Goal: Information Seeking & Learning: Learn about a topic

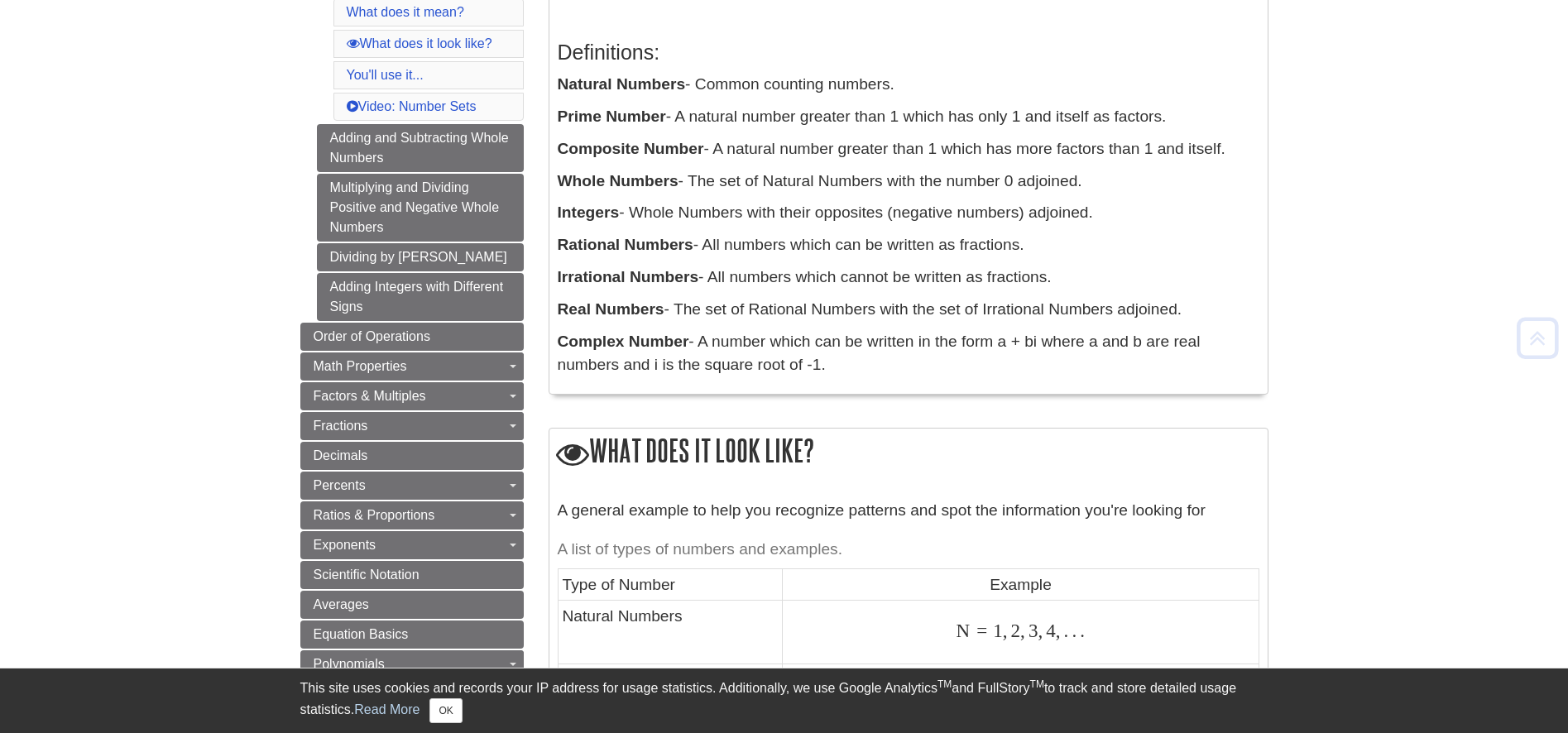
scroll to position [329, 0]
drag, startPoint x: 806, startPoint y: 372, endPoint x: 700, endPoint y: 340, distance: 110.7
click at [700, 340] on p "Complex Number - A number which can be written in the form a + bi where a and b…" at bounding box center [908, 353] width 701 height 48
click at [797, 372] on p "Complex Number - A number which can be written in the form a + bi where a and b…" at bounding box center [908, 353] width 701 height 48
drag, startPoint x: 800, startPoint y: 372, endPoint x: 701, endPoint y: 338, distance: 104.7
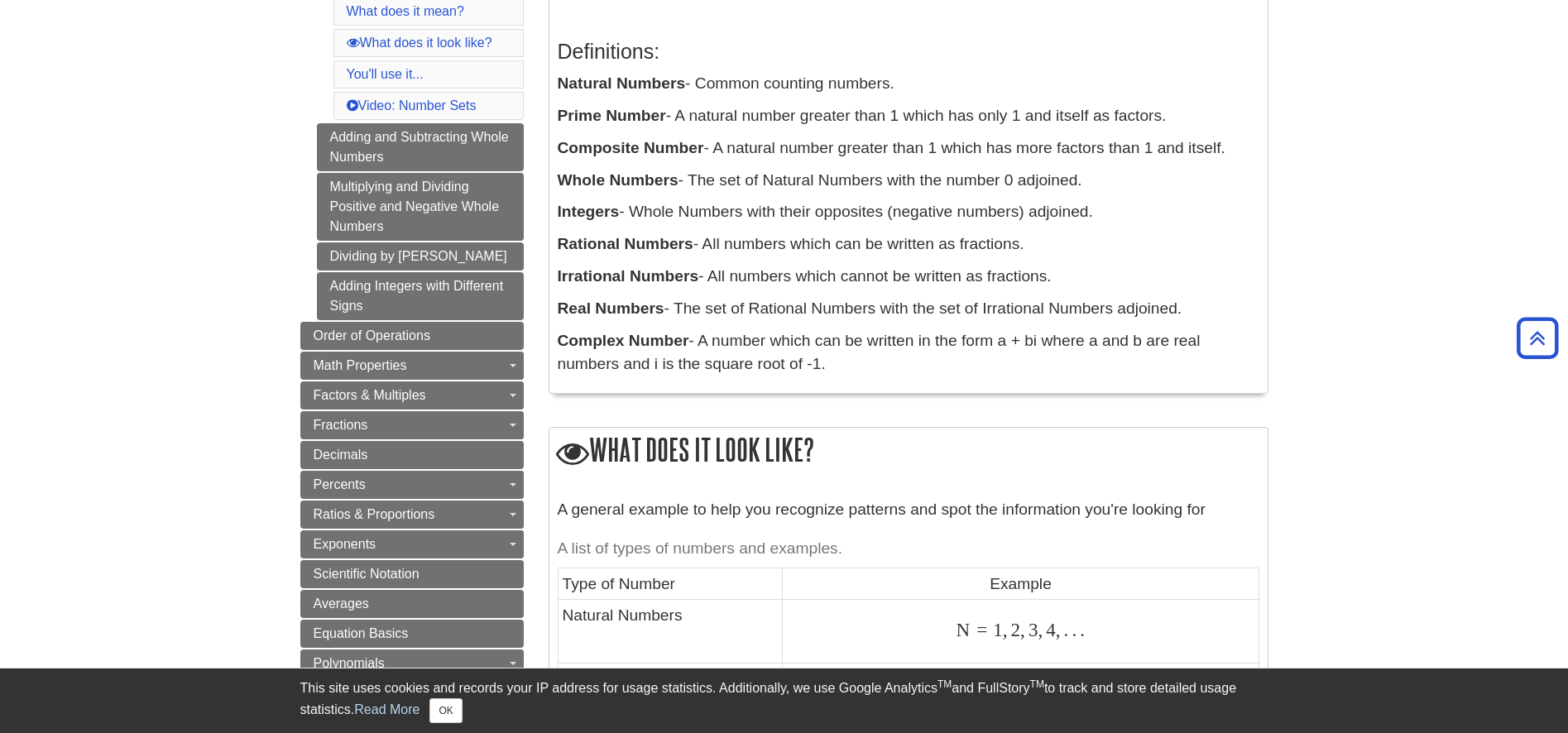
click at [701, 338] on p "Complex Number - A number which can be written in the form a + bi where a and b…" at bounding box center [908, 353] width 701 height 48
click at [860, 375] on p "Complex Number - A number which can be written in the form a + bi where a and b…" at bounding box center [908, 353] width 701 height 48
drag, startPoint x: 815, startPoint y: 364, endPoint x: 703, endPoint y: 342, distance: 114.1
click at [703, 342] on p "Complex Number - A number which can be written in the form a + bi where a and b…" at bounding box center [908, 353] width 701 height 48
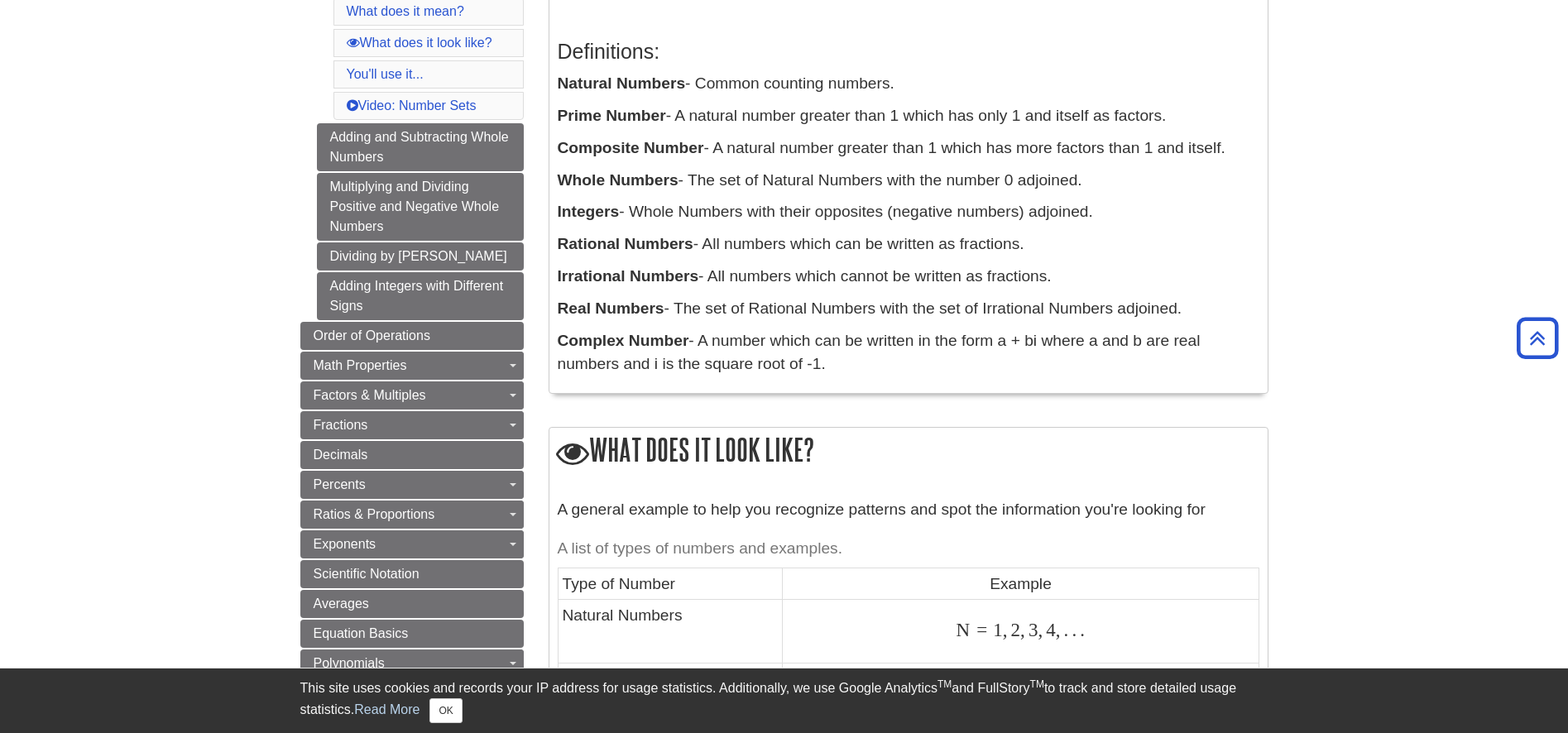
click at [927, 371] on p "Complex Number - A number which can be written in the form a + bi where a and b…" at bounding box center [908, 353] width 701 height 48
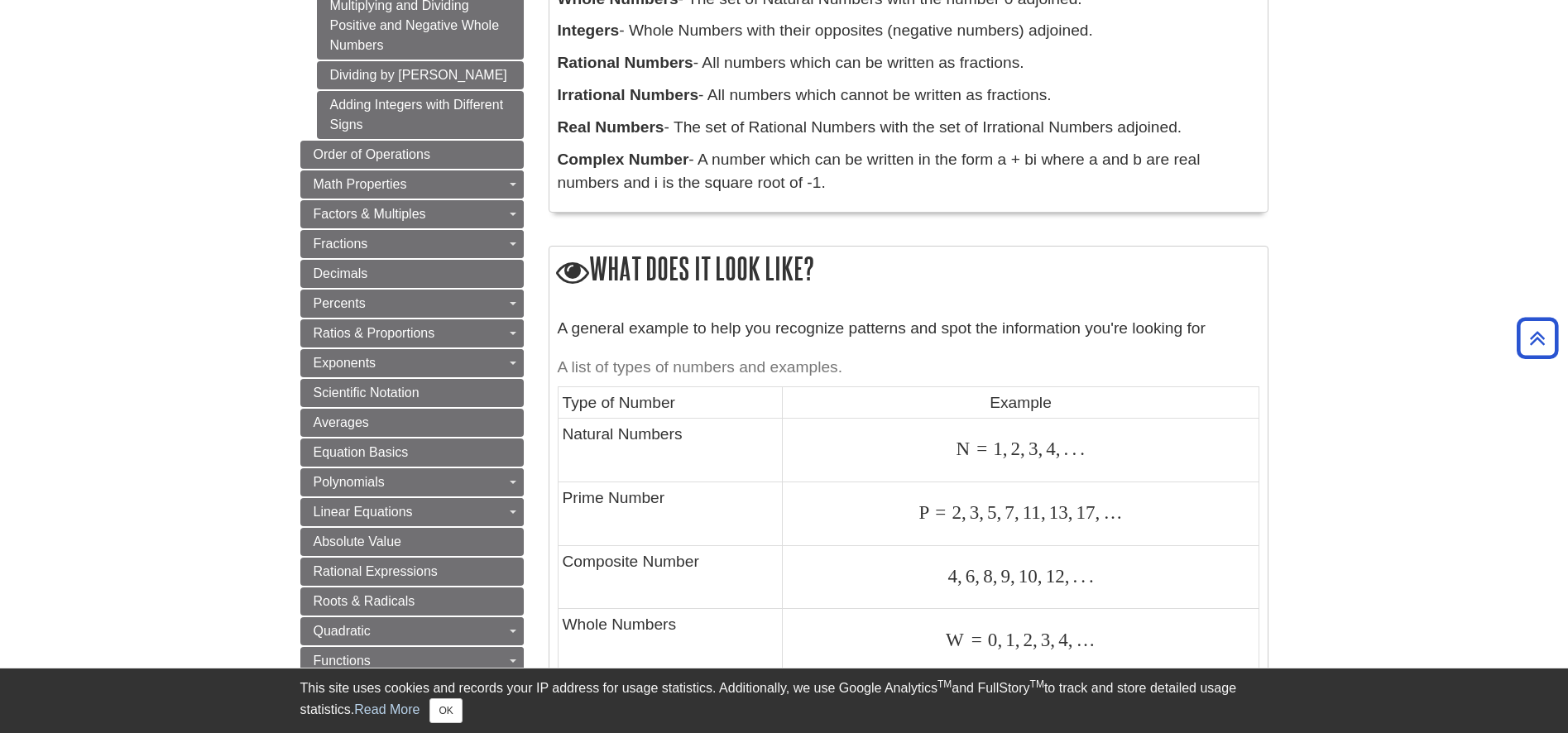
scroll to position [519, 0]
